Goal: Task Accomplishment & Management: Use online tool/utility

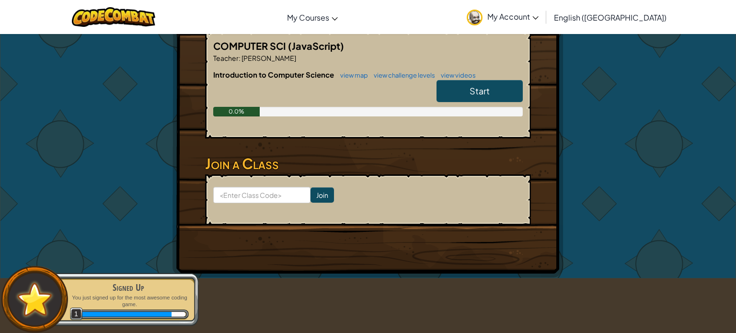
scroll to position [194, 0]
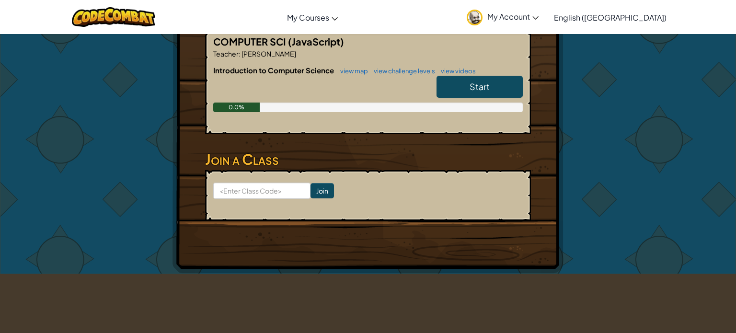
click at [476, 86] on span "Start" at bounding box center [479, 86] width 20 height 11
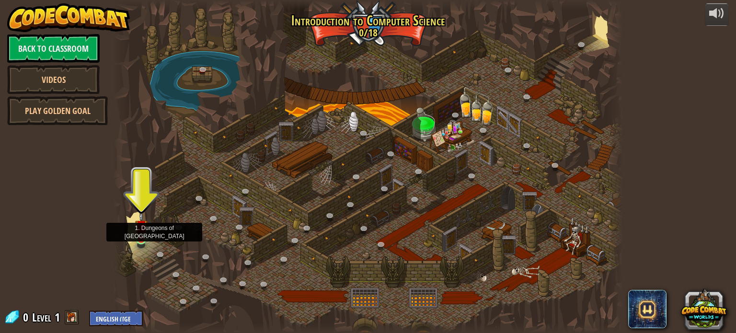
click at [140, 238] on img at bounding box center [141, 226] width 12 height 29
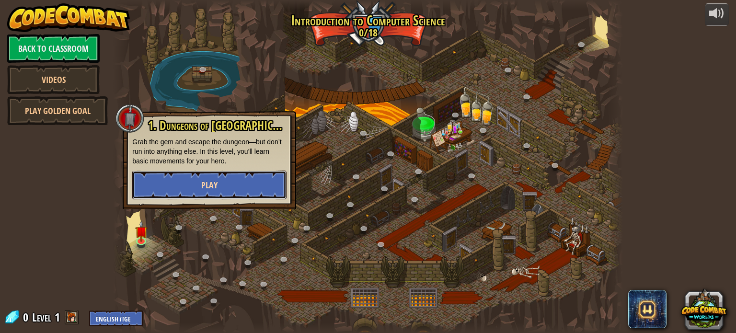
click at [188, 192] on button "Play" at bounding box center [209, 185] width 154 height 29
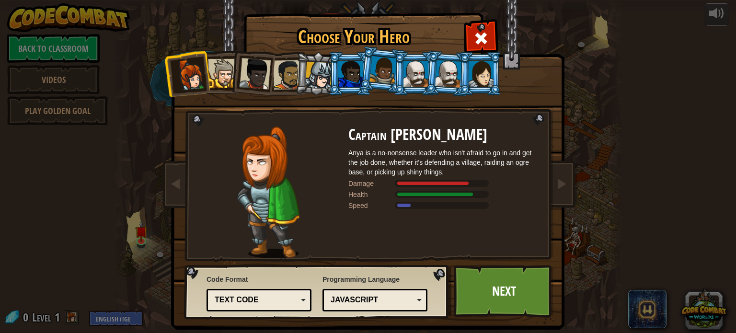
click at [289, 87] on div at bounding box center [288, 75] width 30 height 30
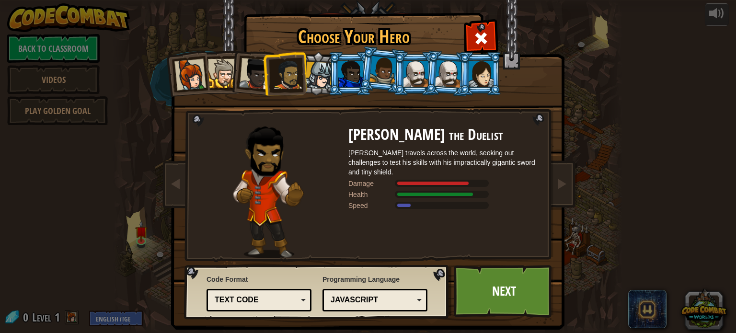
click at [413, 71] on div at bounding box center [415, 74] width 25 height 26
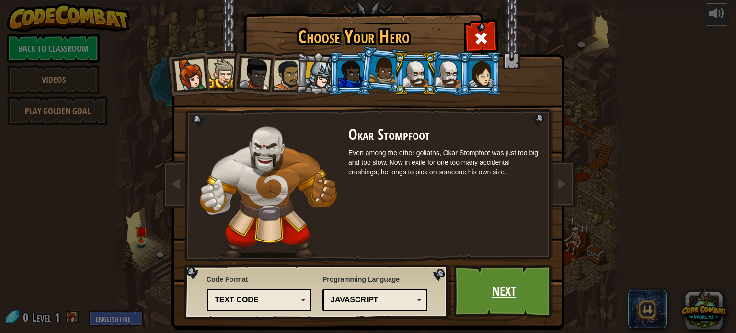
click at [474, 285] on link "Next" at bounding box center [504, 291] width 100 height 53
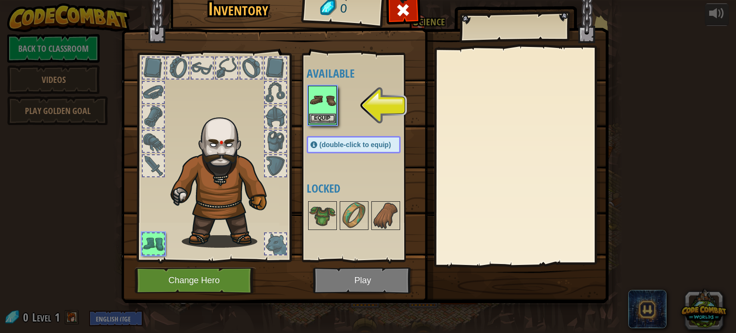
click at [327, 111] on img at bounding box center [322, 100] width 27 height 27
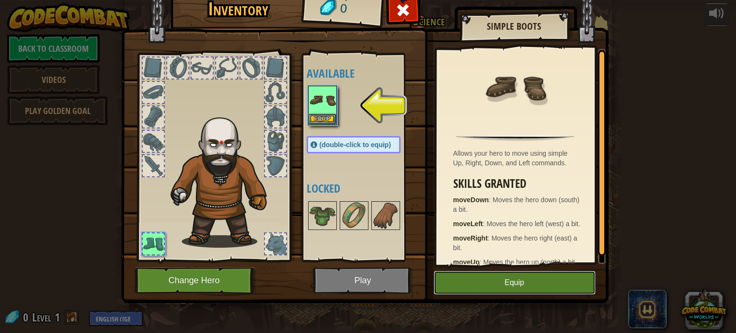
click at [450, 273] on button "Equip" at bounding box center [514, 283] width 162 height 24
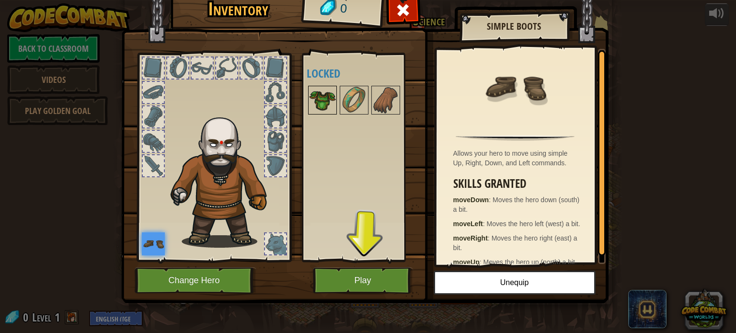
click at [308, 100] on div at bounding box center [322, 100] width 29 height 29
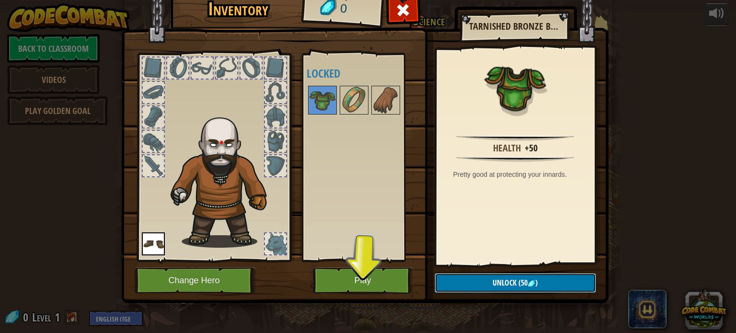
click at [471, 277] on button "Unlock (50 )" at bounding box center [514, 283] width 161 height 20
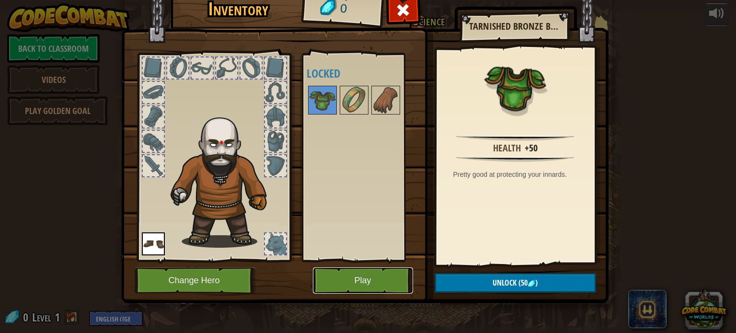
click at [391, 277] on button "Play" at bounding box center [363, 280] width 100 height 26
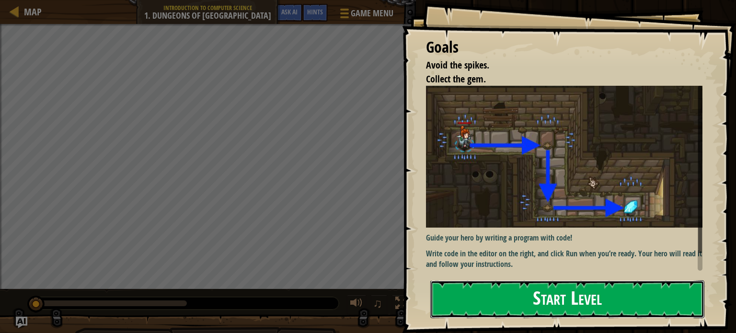
click at [485, 298] on button "Start Level" at bounding box center [567, 299] width 274 height 38
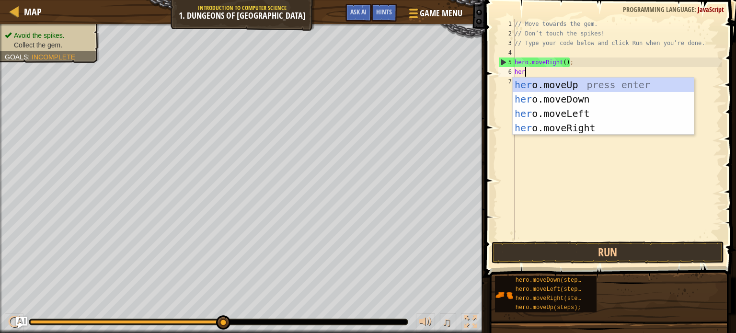
scroll to position [4, 0]
type textarea "hero"
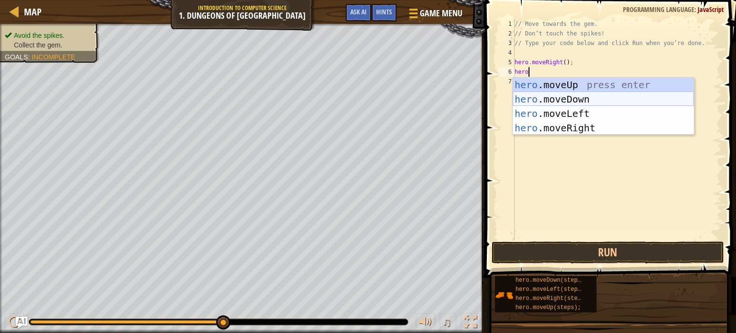
click at [576, 92] on div "hero .moveUp press enter hero .moveDown press enter hero .moveLeft press enter …" at bounding box center [603, 121] width 181 height 86
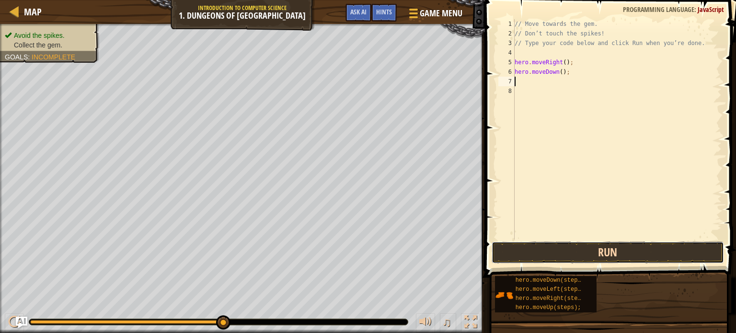
click at [580, 256] on button "Run" at bounding box center [607, 252] width 232 height 22
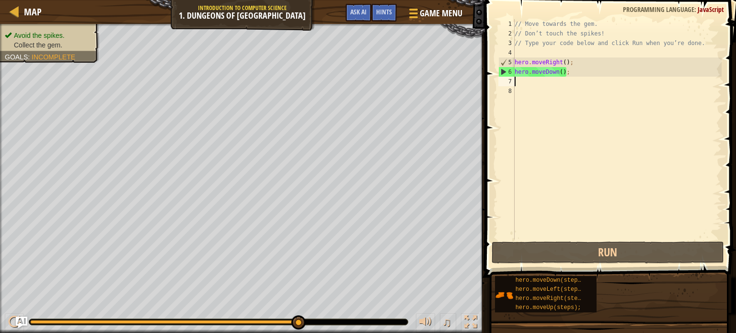
click at [551, 60] on div "// Move towards the gem. // Don’t touch the spikes! // Type your code below and…" at bounding box center [617, 138] width 209 height 239
type textarea "hero.moveRight();"
click at [528, 85] on div "// Move towards the gem. // Don’t touch the spikes! // Type your code below and…" at bounding box center [617, 138] width 209 height 239
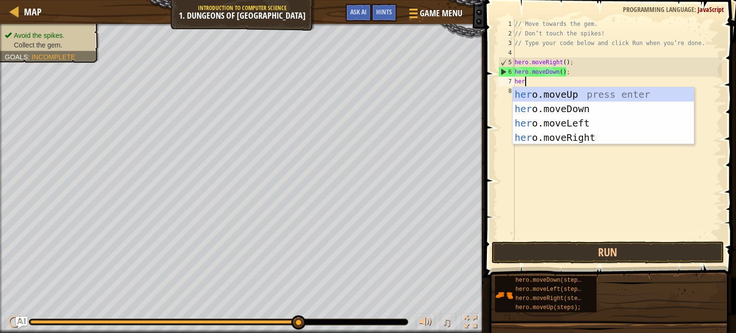
type textarea "hero"
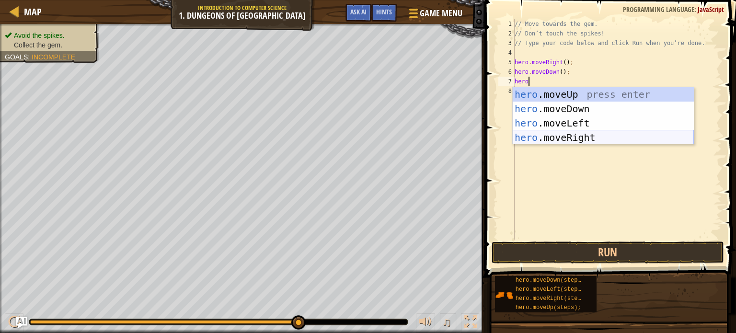
click at [560, 137] on div "hero .moveUp press enter hero .moveDown press enter hero .moveLeft press enter …" at bounding box center [603, 130] width 181 height 86
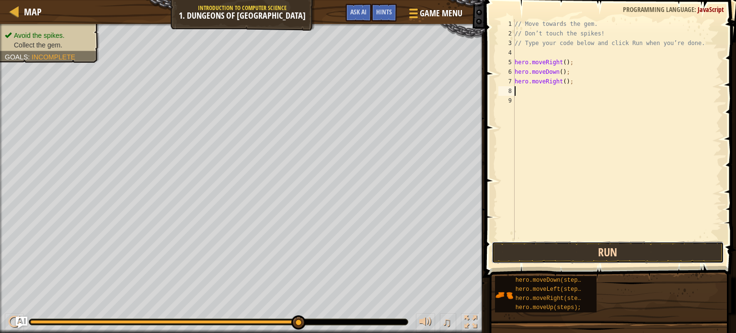
click at [574, 259] on button "Run" at bounding box center [607, 252] width 232 height 22
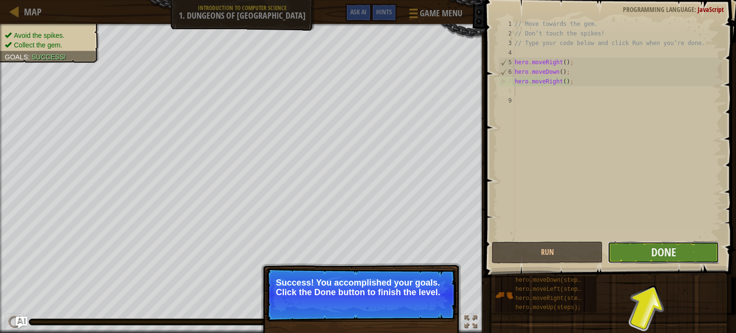
click at [626, 248] on button "Done" at bounding box center [663, 252] width 112 height 22
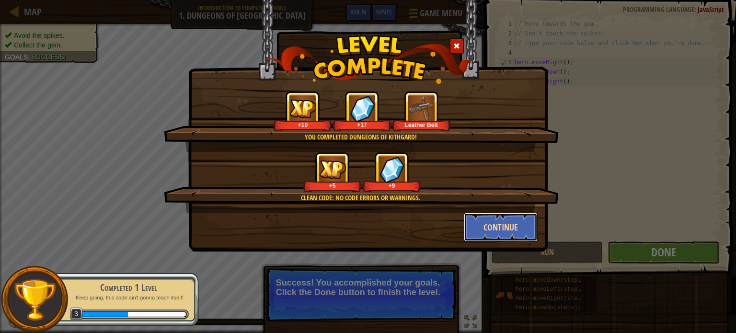
click at [509, 231] on button "Continue" at bounding box center [501, 227] width 74 height 29
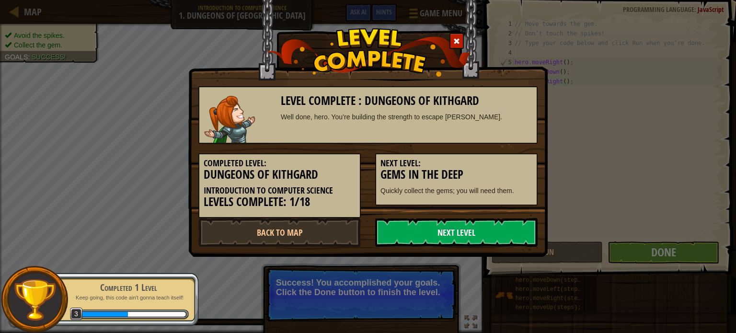
click at [509, 232] on link "Next Level" at bounding box center [456, 232] width 162 height 29
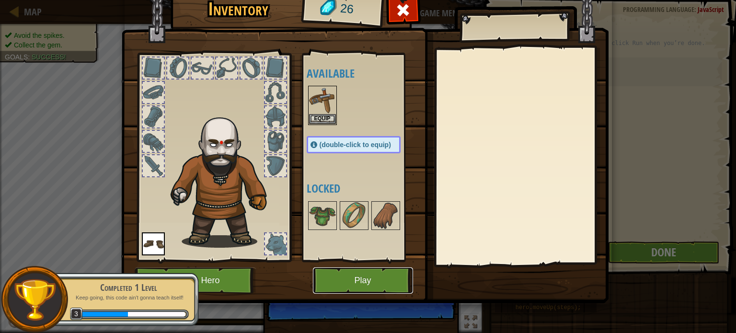
click at [380, 285] on button "Play" at bounding box center [363, 280] width 100 height 26
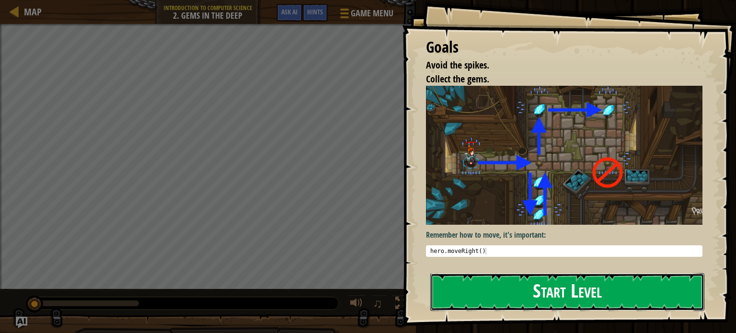
click at [488, 299] on button "Start Level" at bounding box center [567, 292] width 274 height 38
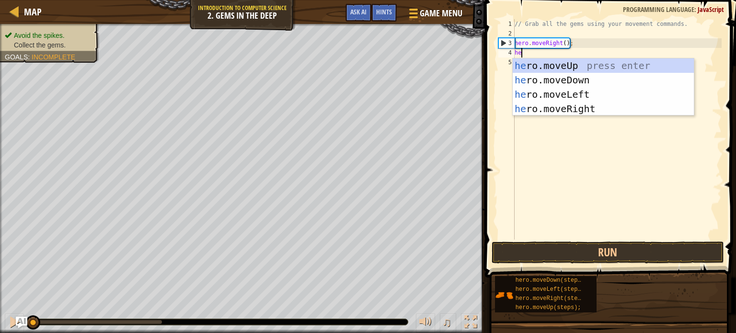
type textarea "her"
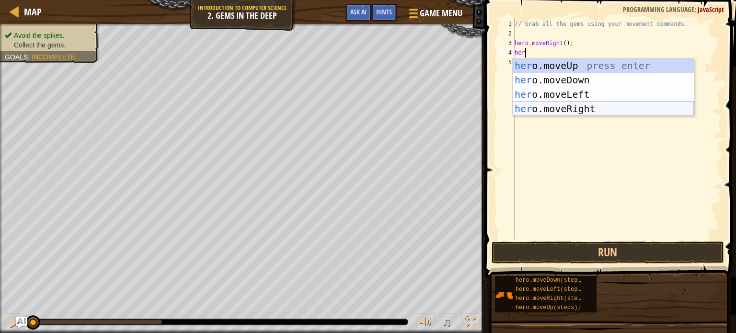
click at [587, 107] on div "her o.moveUp press enter her o.moveDown press enter her o.moveLeft press enter …" at bounding box center [603, 101] width 181 height 86
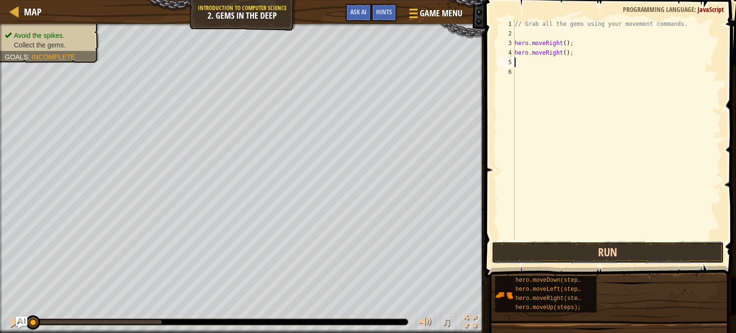
click at [584, 246] on button "Run" at bounding box center [607, 252] width 232 height 22
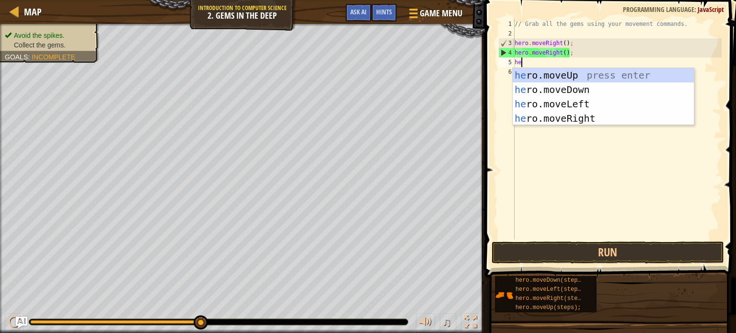
type textarea "her"
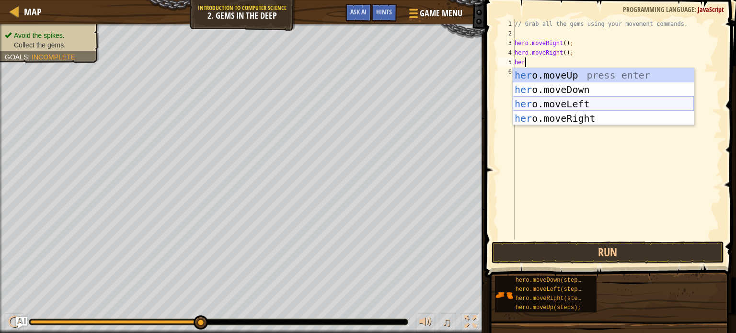
click at [543, 103] on div "her o.moveUp press enter her o.moveDown press enter her o.moveLeft press enter …" at bounding box center [603, 111] width 181 height 86
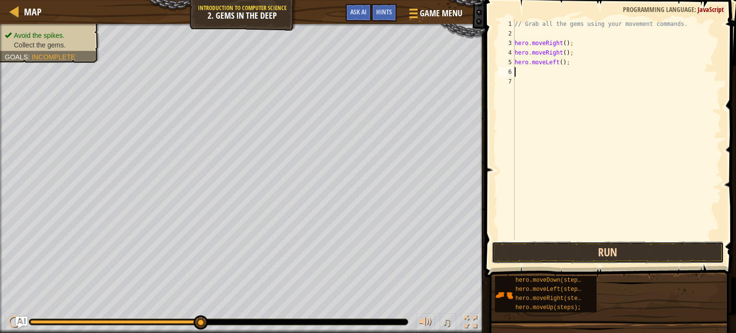
click at [560, 262] on button "Run" at bounding box center [607, 252] width 232 height 22
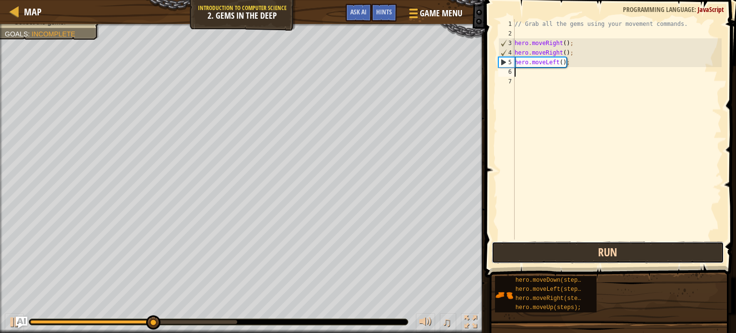
click at [555, 258] on button "Run" at bounding box center [607, 252] width 232 height 22
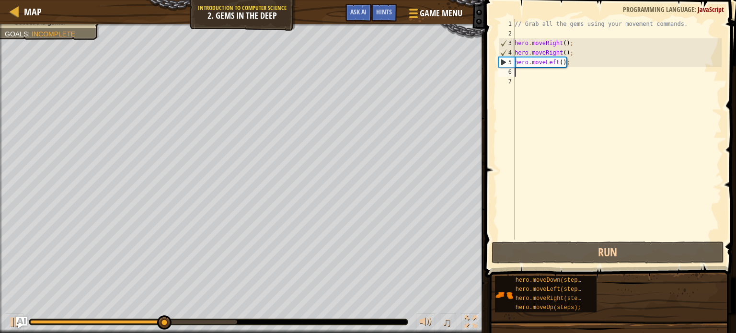
click at [553, 54] on div "// Grab all the gems using your movement commands. hero . moveRight ( ) ; hero …" at bounding box center [617, 138] width 209 height 239
click at [575, 55] on div "// Grab all the gems using your movement commands. hero . moveRight ( ) ; hero …" at bounding box center [617, 138] width 209 height 239
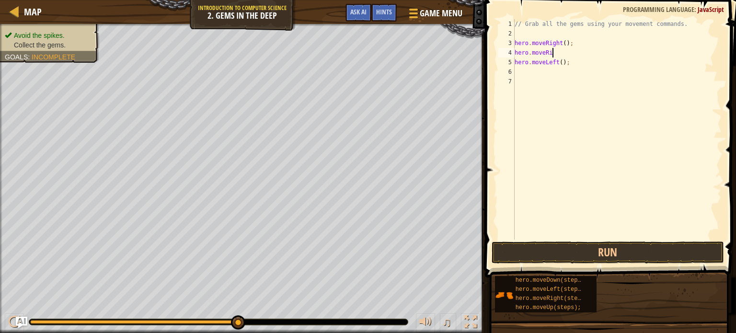
scroll to position [4, 1]
type textarea "h"
click at [610, 241] on button "Run" at bounding box center [607, 252] width 232 height 22
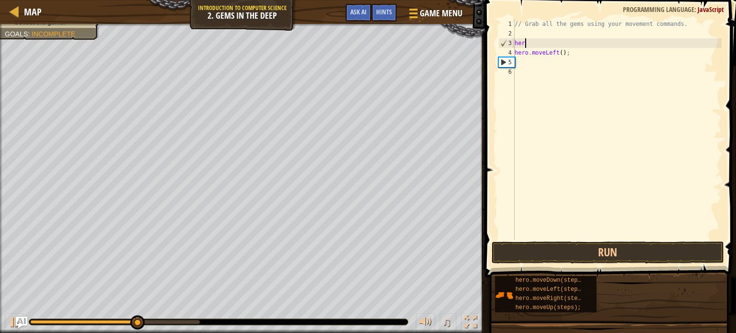
type textarea "h"
click at [587, 63] on div "// Grab all the gems using your movement commands. hero . moveLeft ( ) ;" at bounding box center [617, 138] width 209 height 239
click at [581, 56] on div "// Grab all the gems using your movement commands. hero . moveLeft ( ) ;" at bounding box center [617, 138] width 209 height 239
type textarea "h"
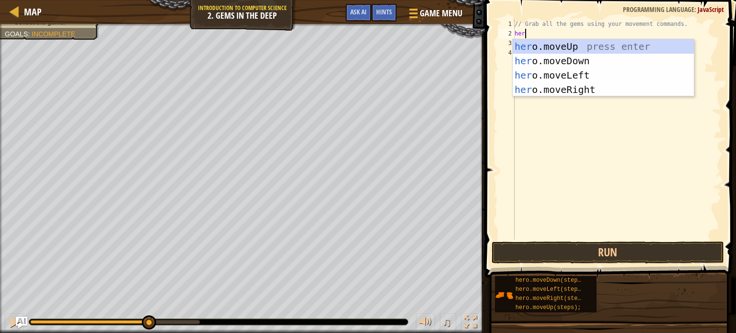
type textarea "hero"
click at [581, 82] on div "hero .moveUp press enter hero .moveDown press enter hero .moveLeft press enter …" at bounding box center [603, 82] width 181 height 86
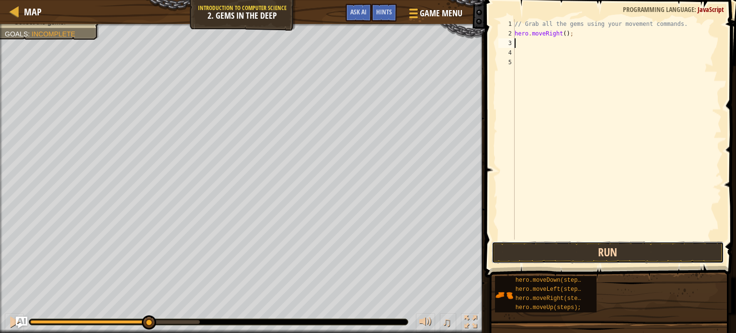
click at [554, 249] on button "Run" at bounding box center [607, 252] width 232 height 22
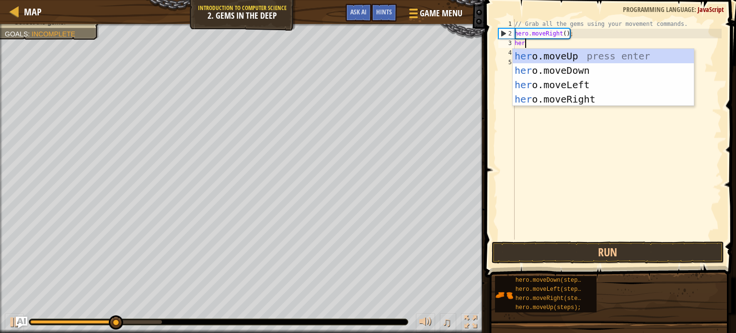
type textarea "hero"
click at [555, 72] on div "hero .moveUp press enter hero .moveDown press enter hero .moveLeft press enter …" at bounding box center [603, 92] width 181 height 86
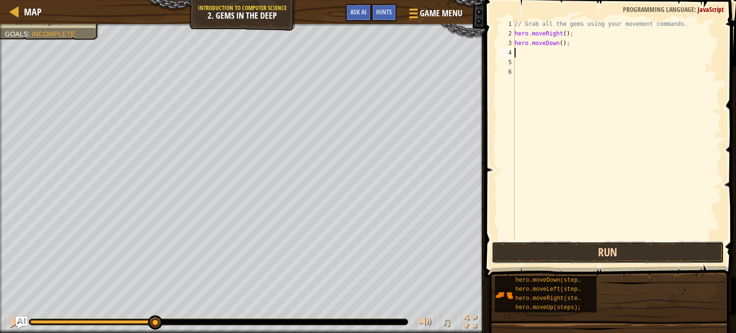
click at [565, 258] on button "Run" at bounding box center [607, 252] width 232 height 22
type textarea "hero"
click at [583, 257] on button "Run" at bounding box center [607, 252] width 232 height 22
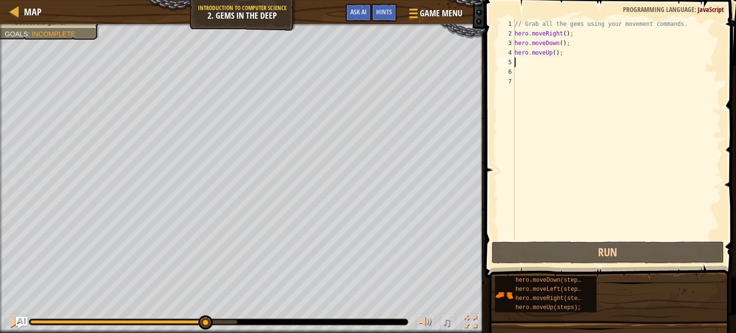
type textarea "h"
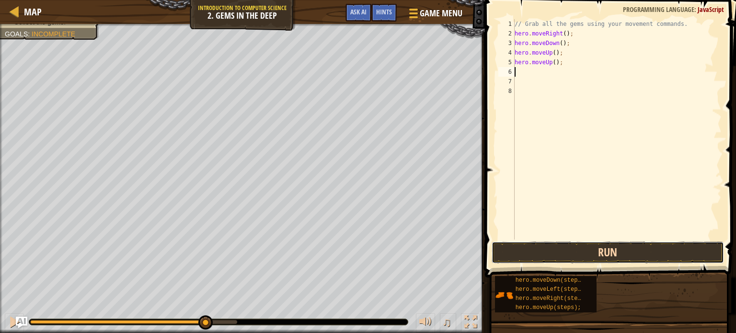
click at [605, 253] on button "Run" at bounding box center [607, 252] width 232 height 22
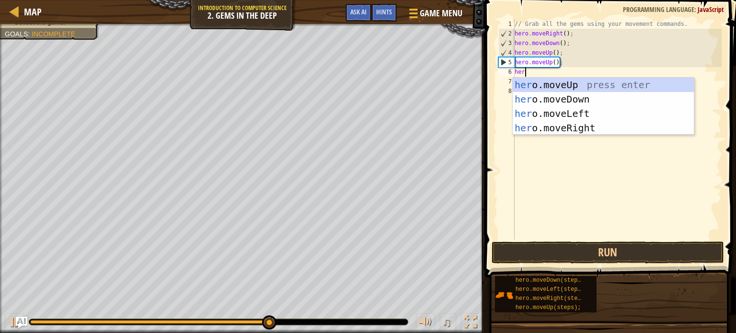
type textarea "hero"
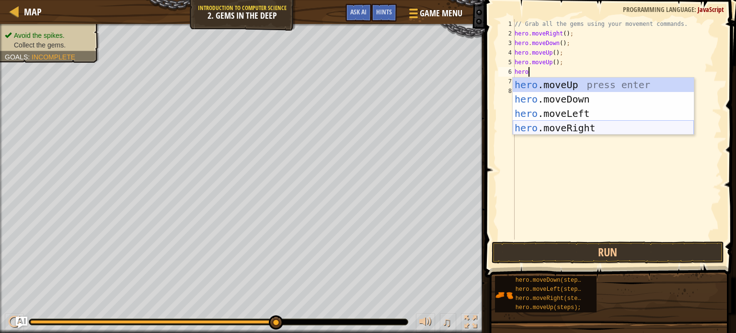
click at [605, 129] on div "hero .moveUp press enter hero .moveDown press enter hero .moveLeft press enter …" at bounding box center [603, 121] width 181 height 86
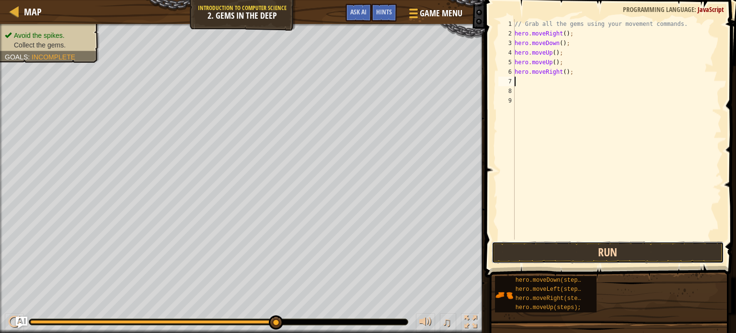
click at [518, 253] on button "Run" at bounding box center [607, 252] width 232 height 22
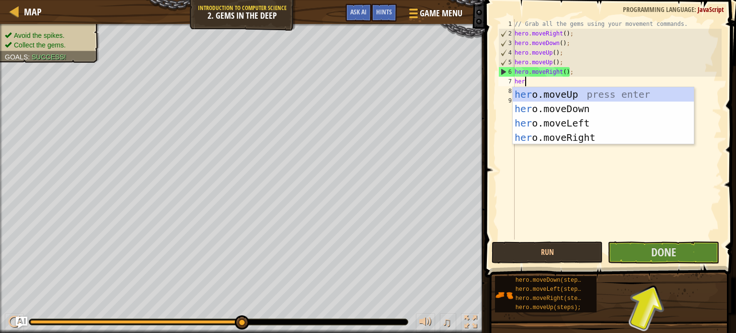
type textarea "hero"
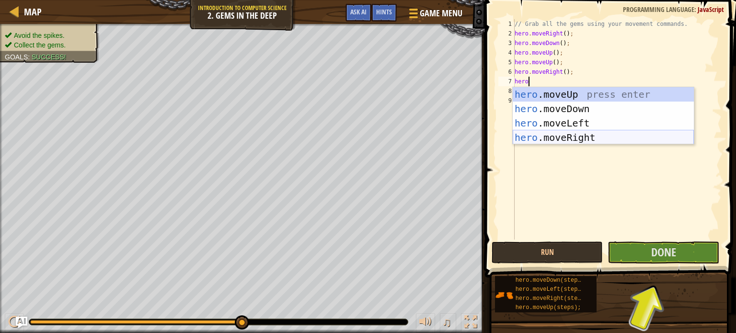
click at [554, 143] on div "hero .moveUp press enter hero .moveDown press enter hero .moveLeft press enter …" at bounding box center [603, 130] width 181 height 86
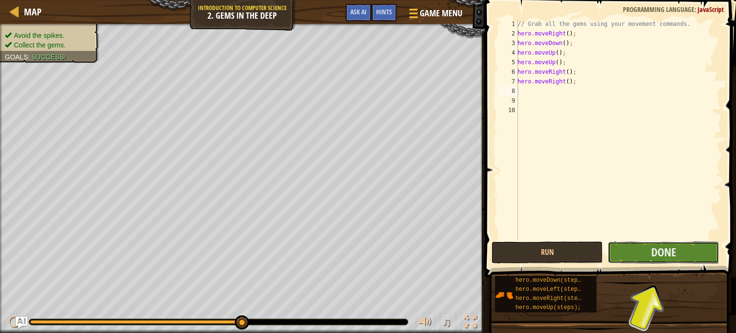
click at [643, 250] on button "Done" at bounding box center [663, 252] width 112 height 22
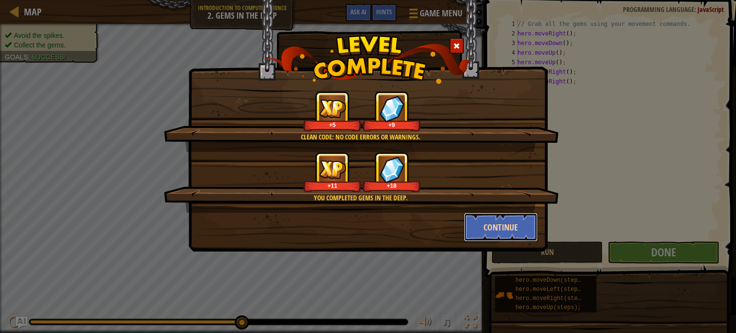
click at [478, 223] on button "Continue" at bounding box center [501, 227] width 74 height 29
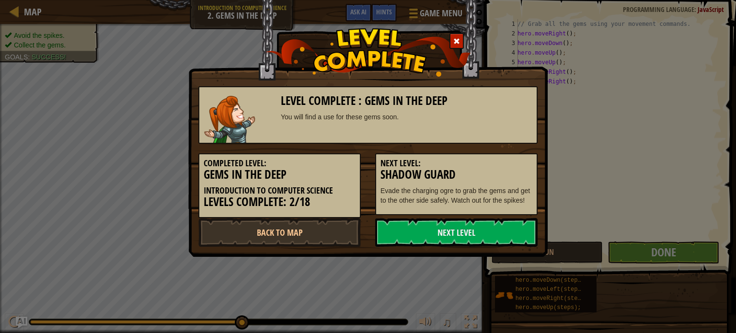
click at [478, 223] on link "Next Level" at bounding box center [456, 232] width 162 height 29
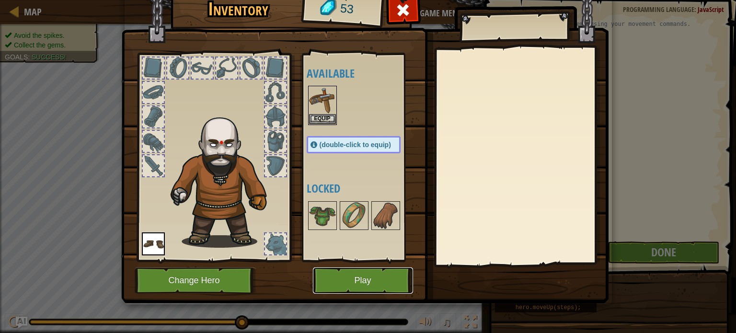
click at [343, 288] on button "Play" at bounding box center [363, 280] width 100 height 26
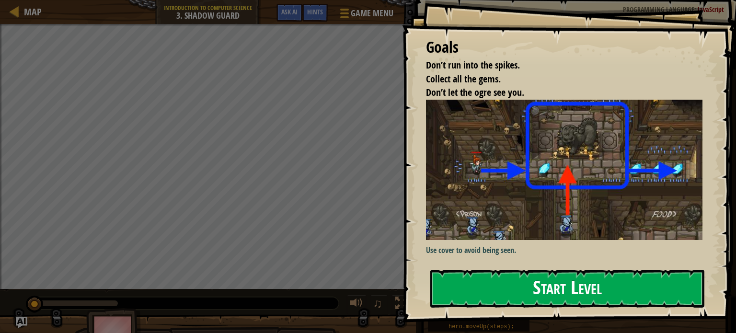
click at [489, 281] on button "Start Level" at bounding box center [567, 289] width 274 height 38
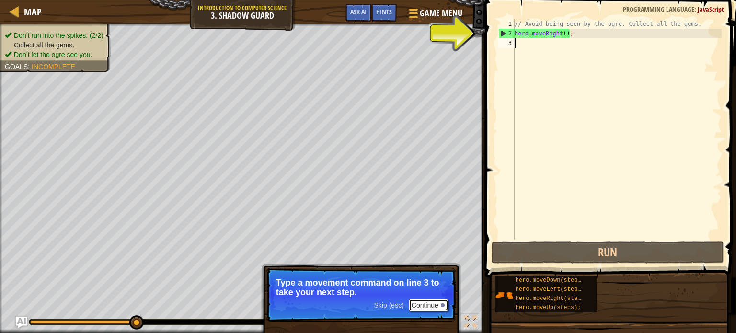
click at [436, 304] on button "Continue" at bounding box center [429, 305] width 40 height 12
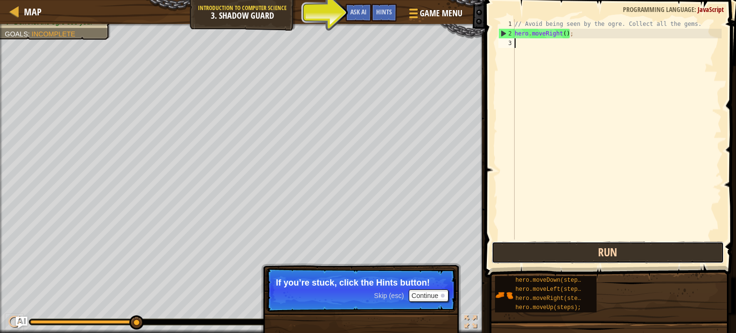
click at [540, 243] on button "Run" at bounding box center [607, 252] width 232 height 22
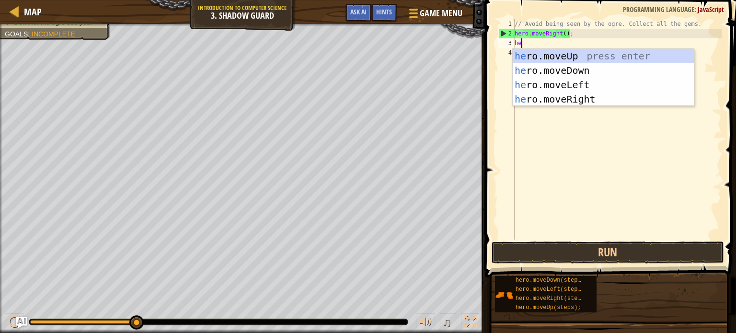
scroll to position [4, 0]
type textarea "hero"
click at [600, 103] on div "hero .moveUp press enter hero .moveDown press enter hero .moveLeft press enter …" at bounding box center [603, 92] width 181 height 86
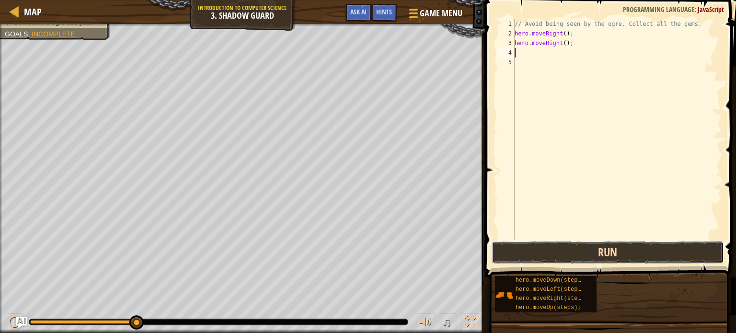
click at [571, 252] on button "Run" at bounding box center [607, 252] width 232 height 22
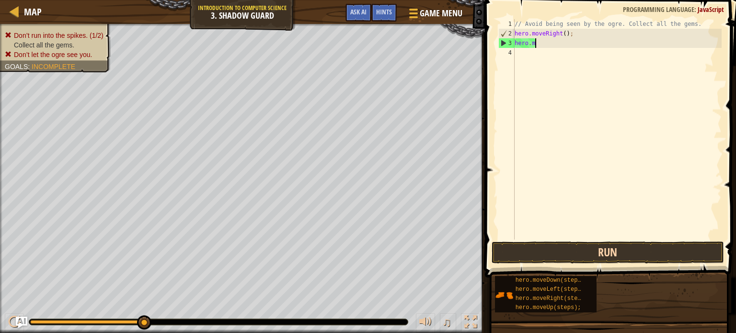
type textarea "h"
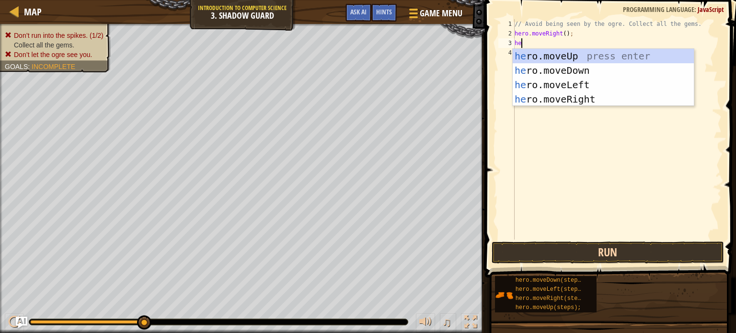
type textarea "her"
click at [567, 68] on div "her o.moveUp press enter her o.moveDown press enter her o.moveLeft press enter …" at bounding box center [603, 92] width 181 height 86
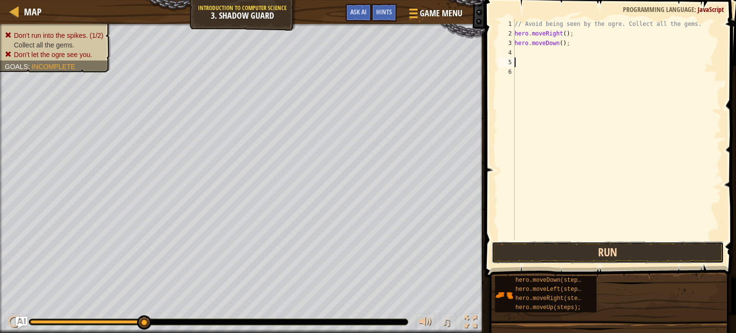
click at [663, 250] on button "Run" at bounding box center [607, 252] width 232 height 22
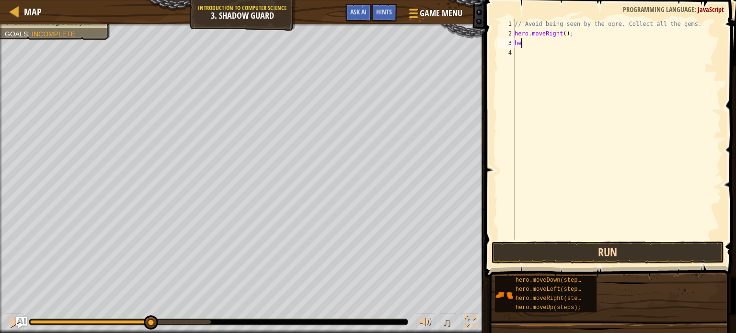
type textarea "h"
click at [634, 250] on button "Run" at bounding box center [607, 252] width 232 height 22
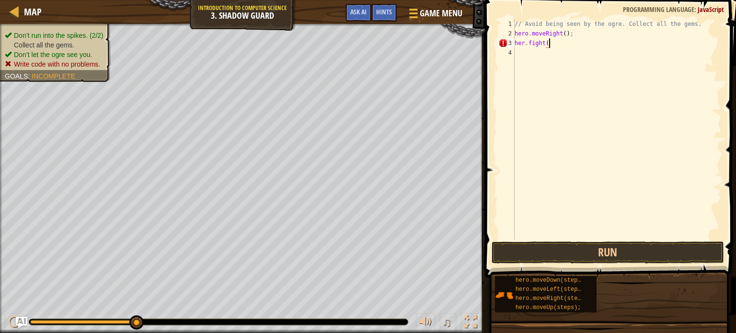
scroll to position [4, 2]
click at [567, 254] on button "Run" at bounding box center [607, 252] width 232 height 22
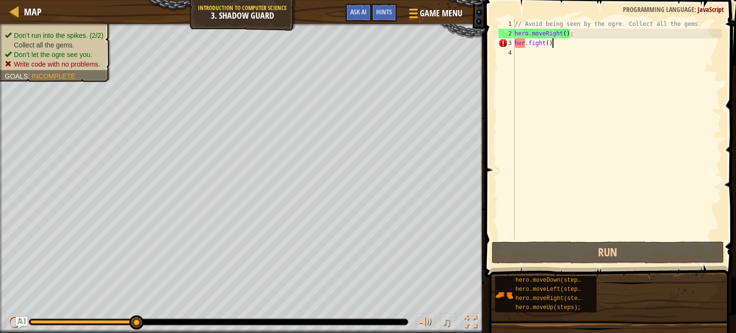
scroll to position [4, 1]
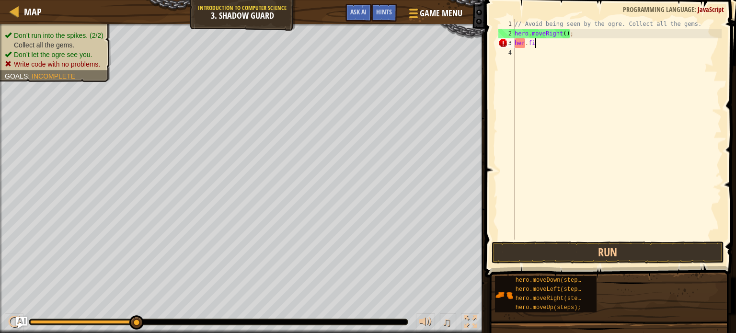
type textarea "h"
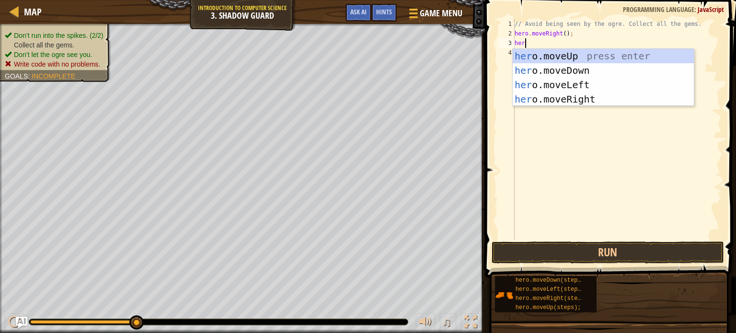
scroll to position [4, 0]
type textarea "hero.move"
click at [583, 101] on div "hero.move Up press enter hero.move Down press enter hero.move Left press enter …" at bounding box center [603, 92] width 181 height 86
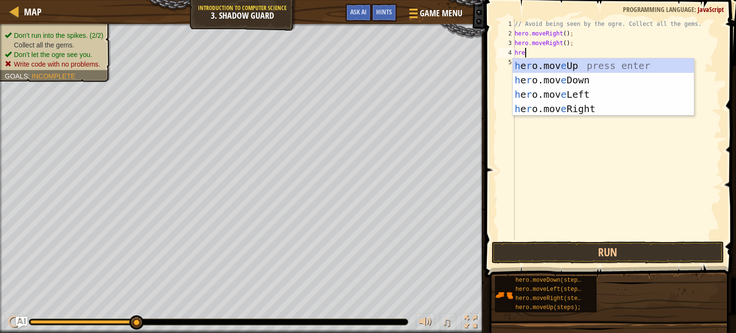
type textarea "hr"
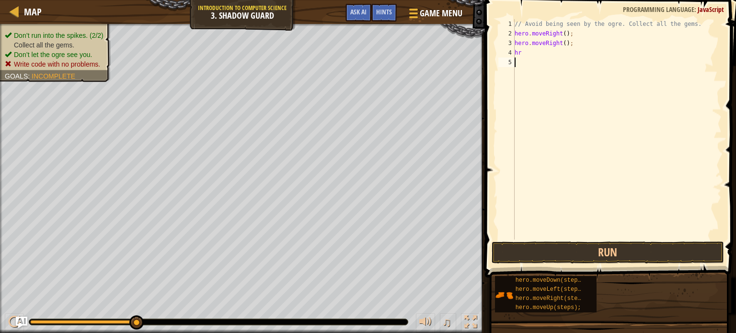
click at [575, 116] on div "// Avoid being seen by the ogre. Collect all the gems. hero . moveRight ( ) ; h…" at bounding box center [617, 138] width 209 height 239
click at [525, 53] on div "// Avoid being seen by the ogre. Collect all the gems. hero . moveRight ( ) ; h…" at bounding box center [617, 138] width 209 height 239
type textarea "he"
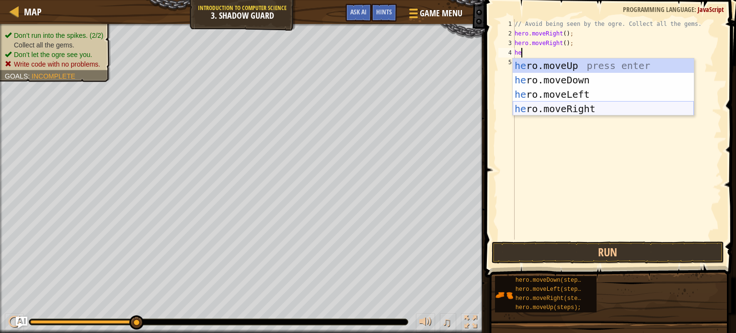
click at [556, 110] on div "he ro.moveUp press enter he ro.moveDown press enter he ro.moveLeft press enter …" at bounding box center [603, 101] width 181 height 86
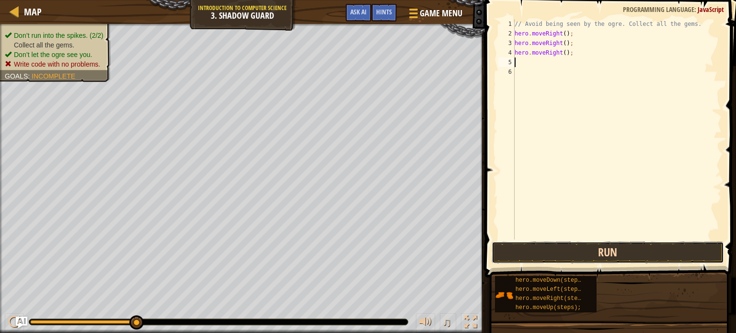
click at [579, 250] on button "Run" at bounding box center [607, 252] width 232 height 22
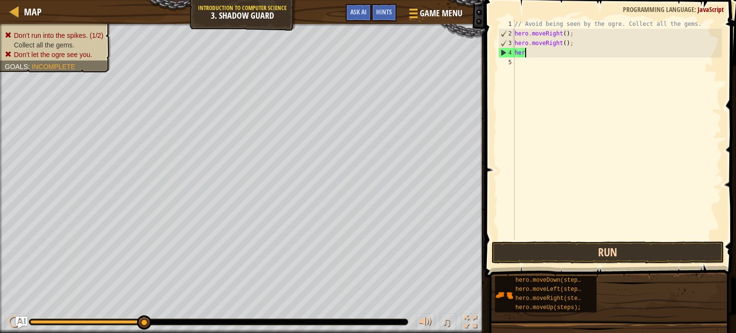
type textarea "h"
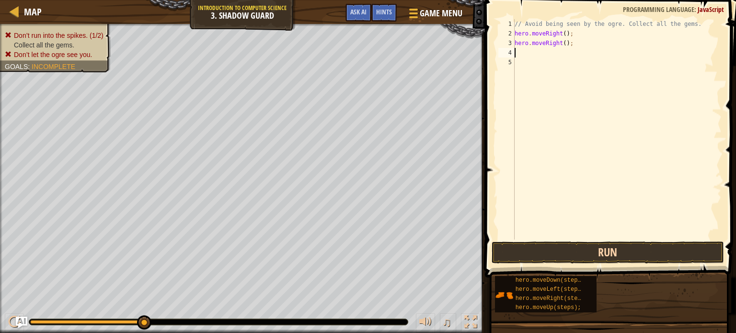
type textarea "hero.moveRight();"
